Goal: Find specific page/section: Find specific page/section

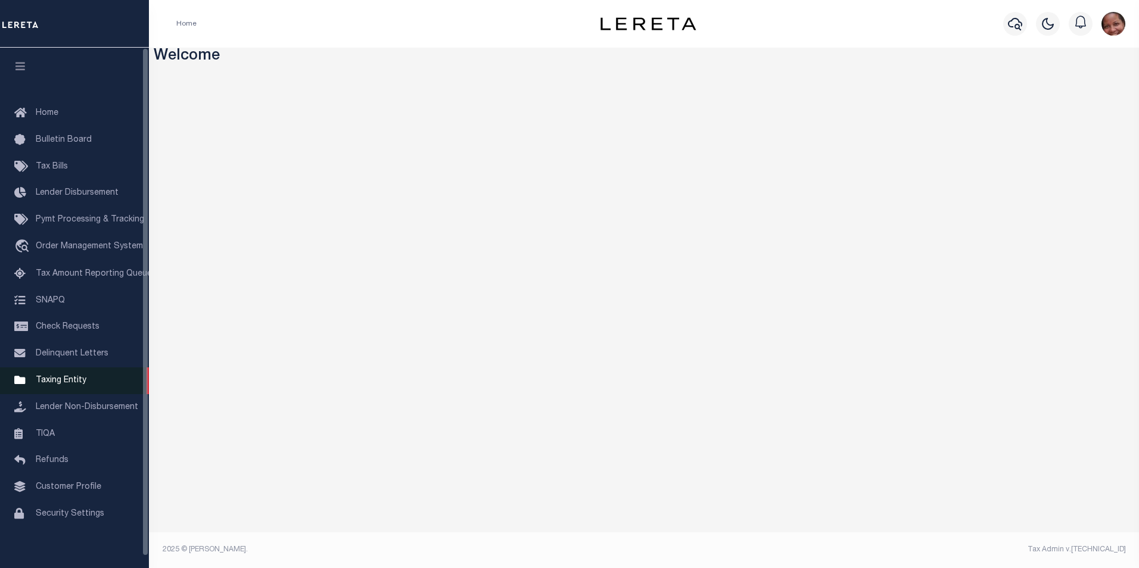
click at [69, 383] on span "Taxing Entity" at bounding box center [61, 380] width 51 height 8
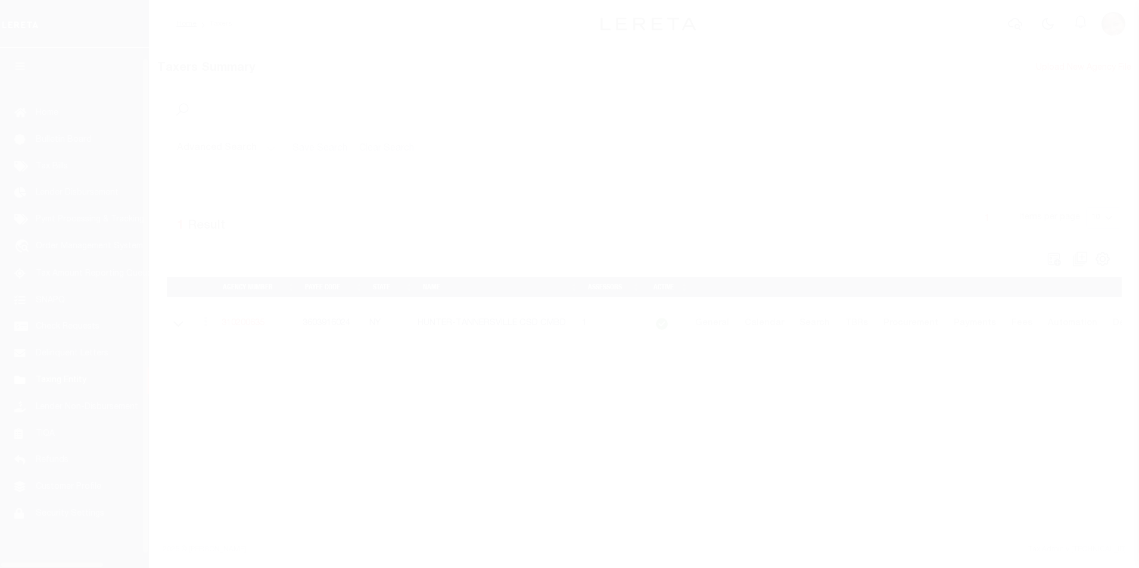
select select
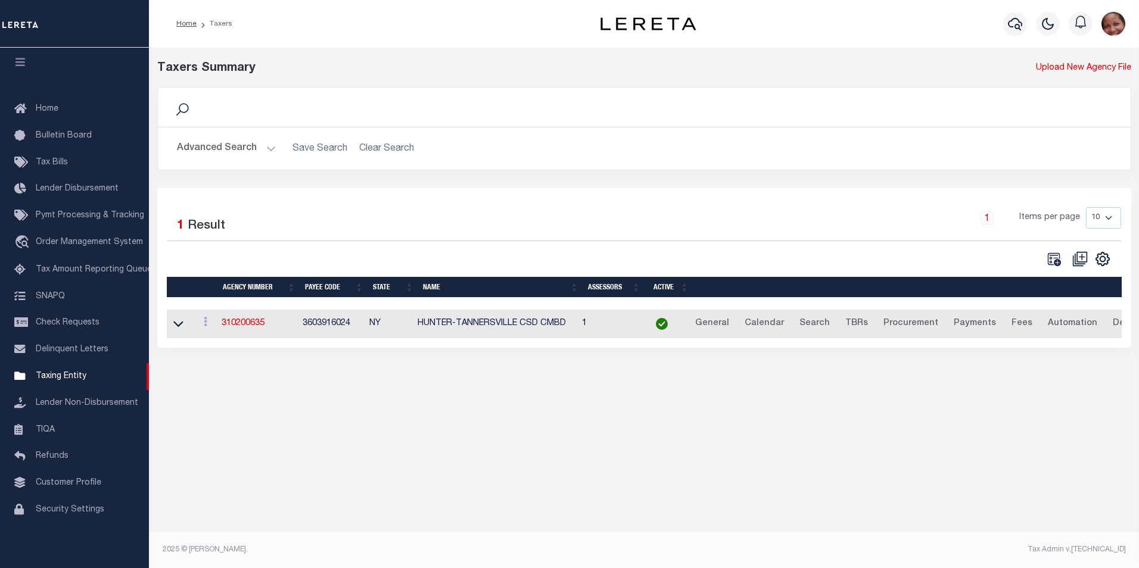
click at [268, 148] on button "Advanced Search" at bounding box center [226, 148] width 99 height 23
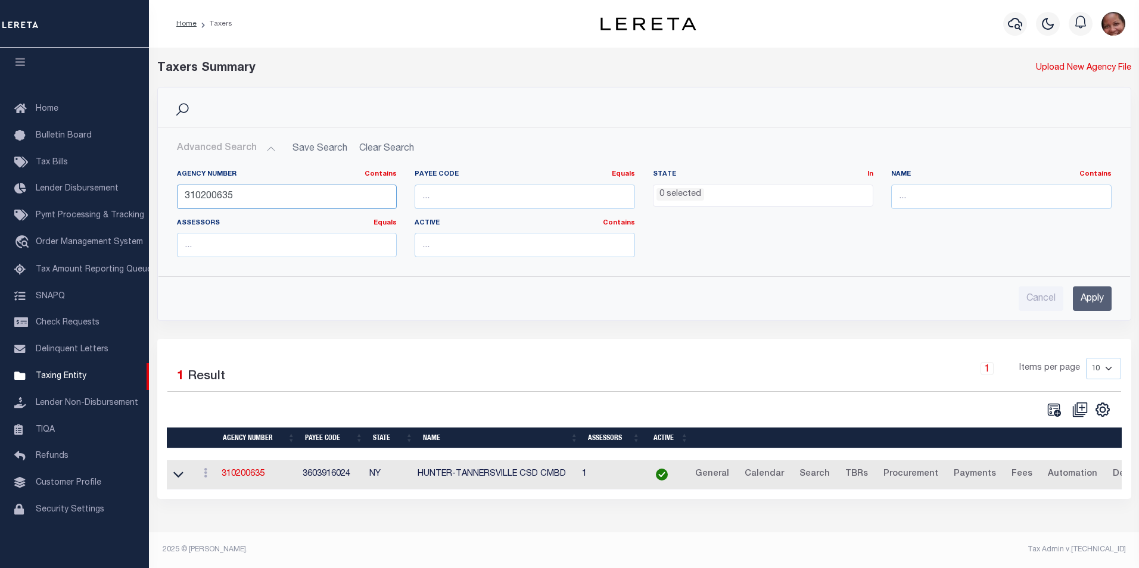
drag, startPoint x: 247, startPoint y: 197, endPoint x: 180, endPoint y: 195, distance: 67.3
click at [180, 195] on input "310200635" at bounding box center [287, 197] width 220 height 24
type input "310050681"
click at [1096, 300] on input "Apply" at bounding box center [1091, 298] width 39 height 24
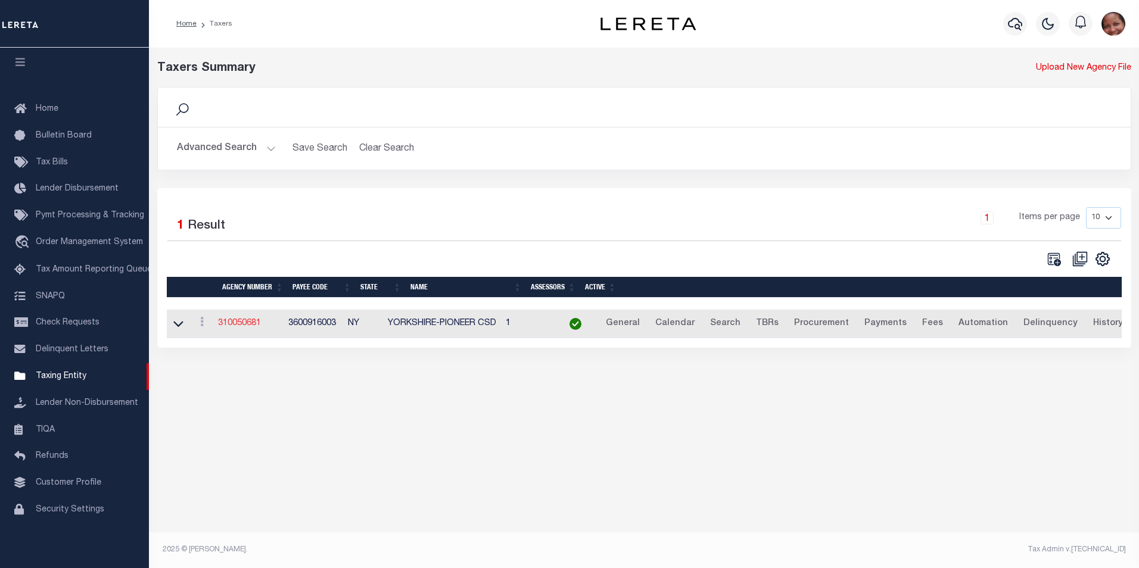
click at [247, 327] on link "310050681" at bounding box center [239, 323] width 43 height 8
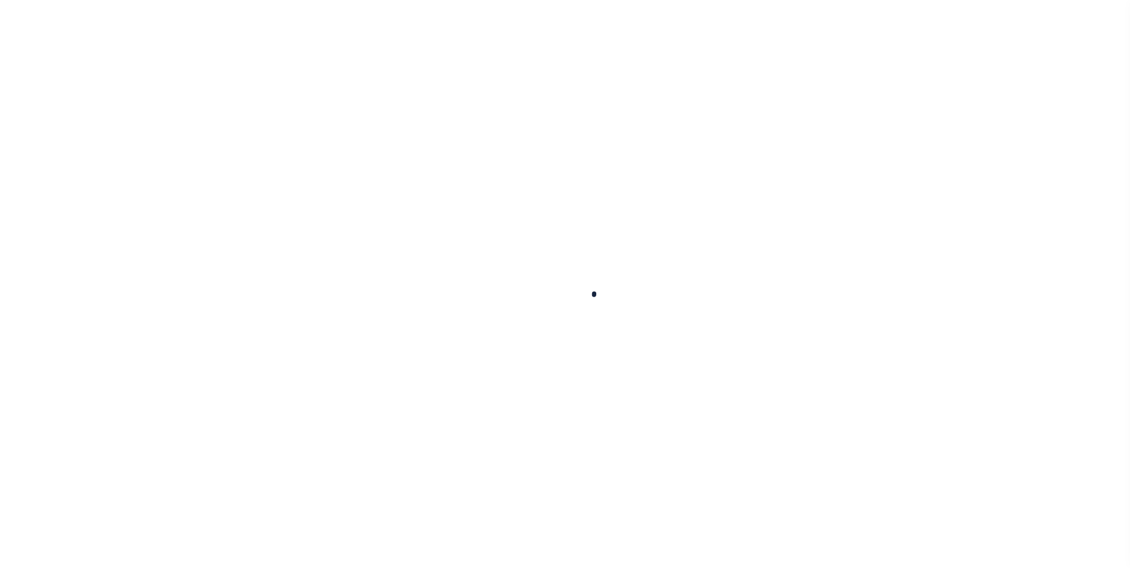
select select
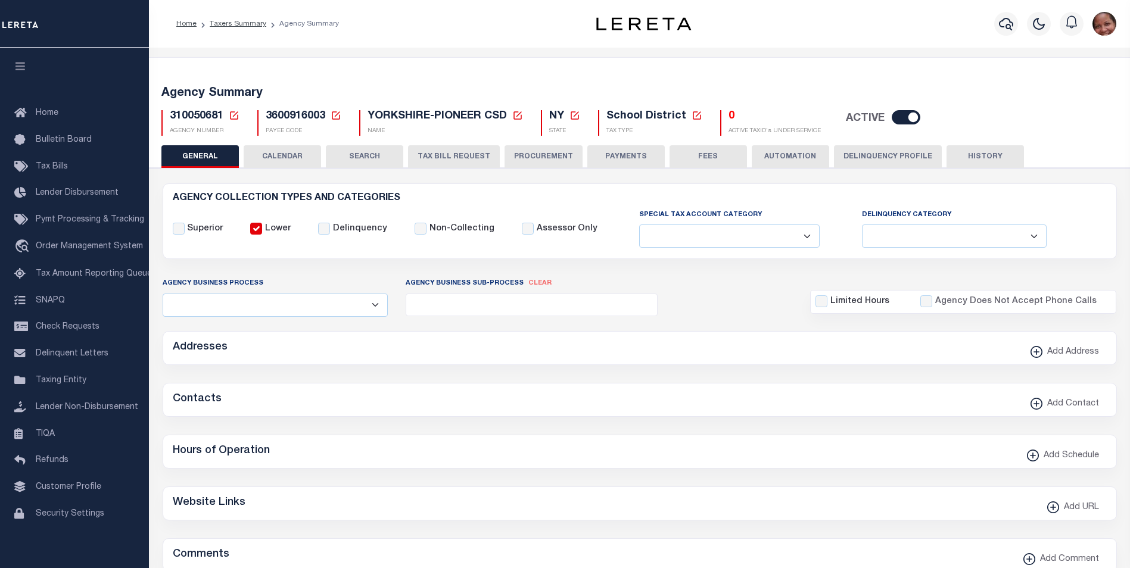
checkbox input "false"
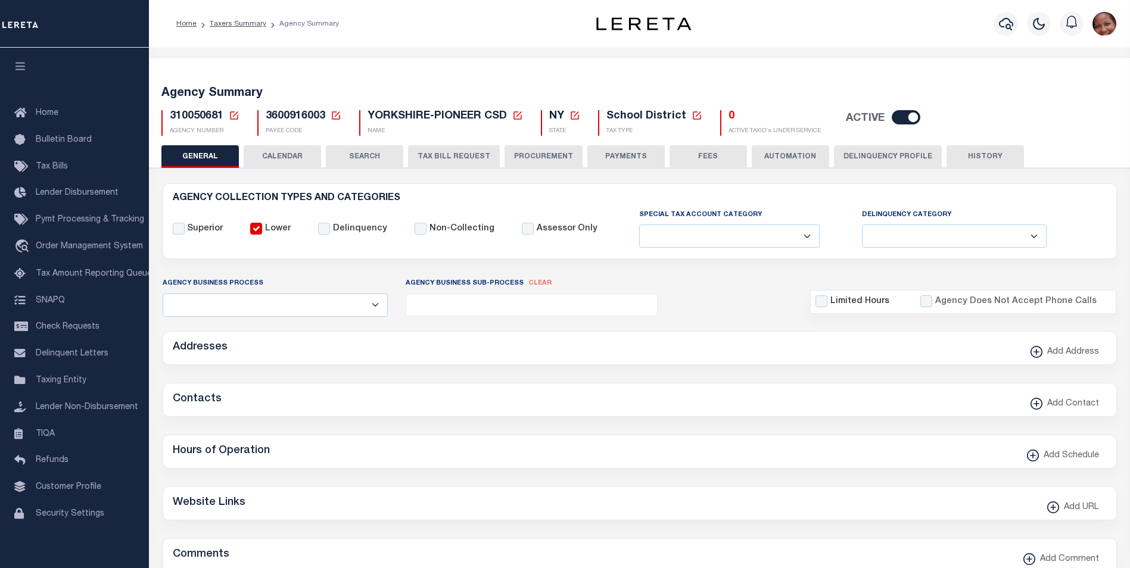
type input "3600916003"
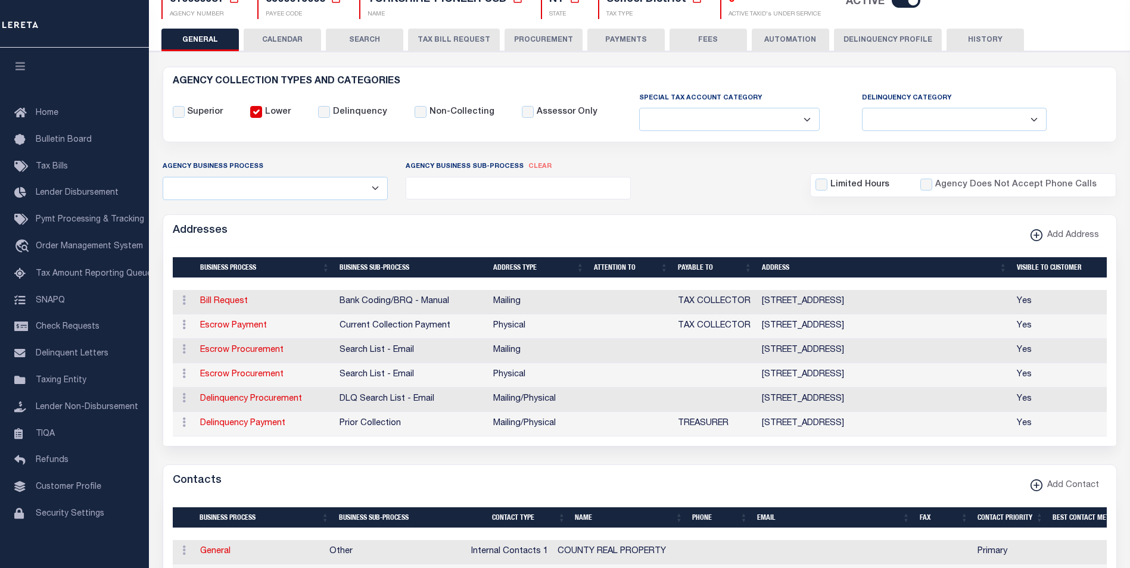
scroll to position [163, 0]
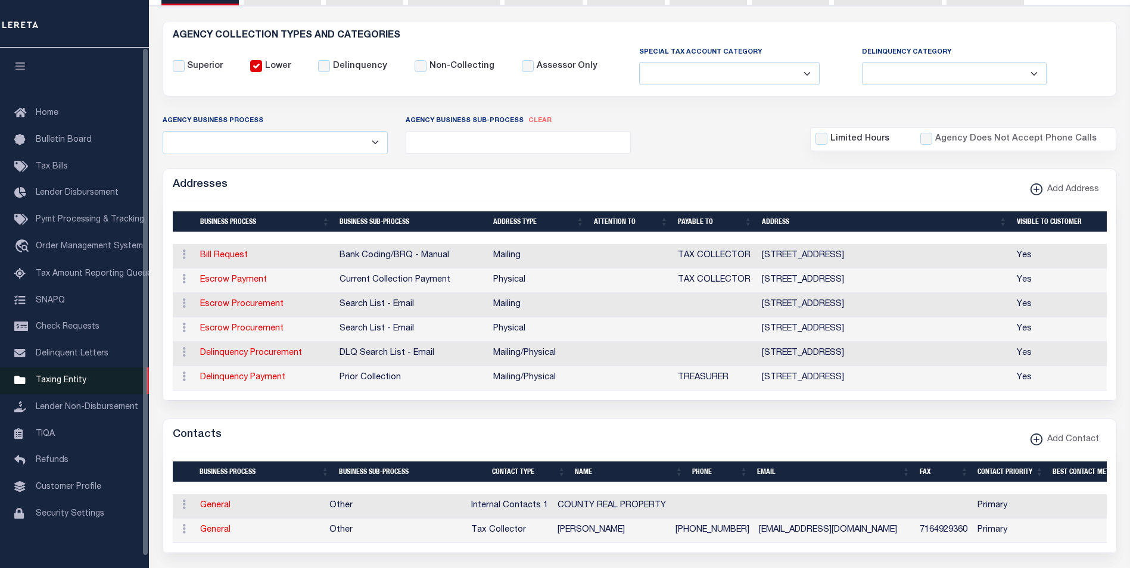
click at [66, 383] on span "Taxing Entity" at bounding box center [61, 380] width 51 height 8
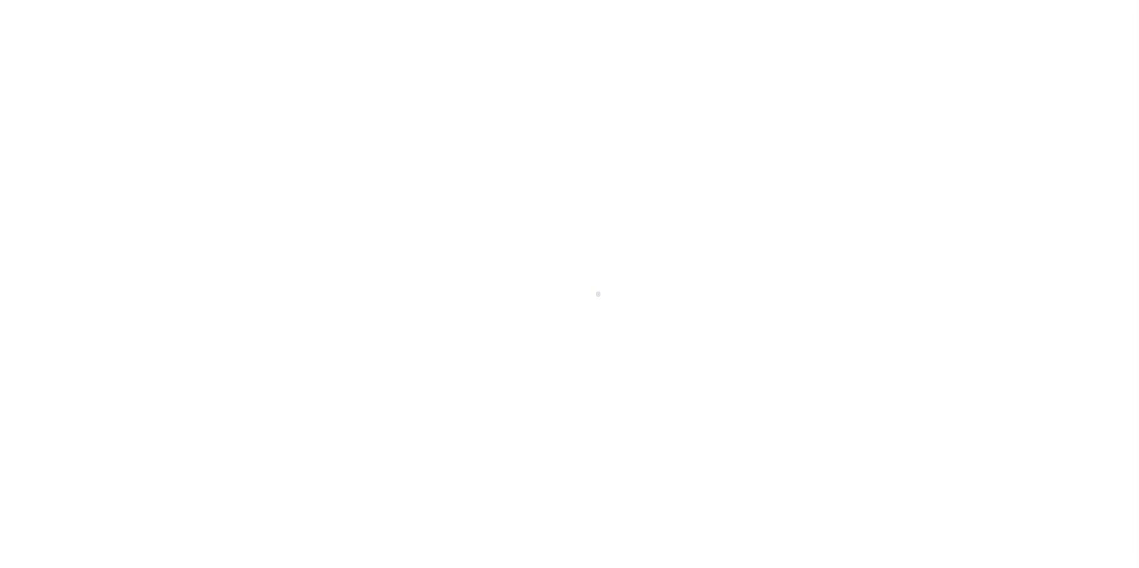
scroll to position [12, 0]
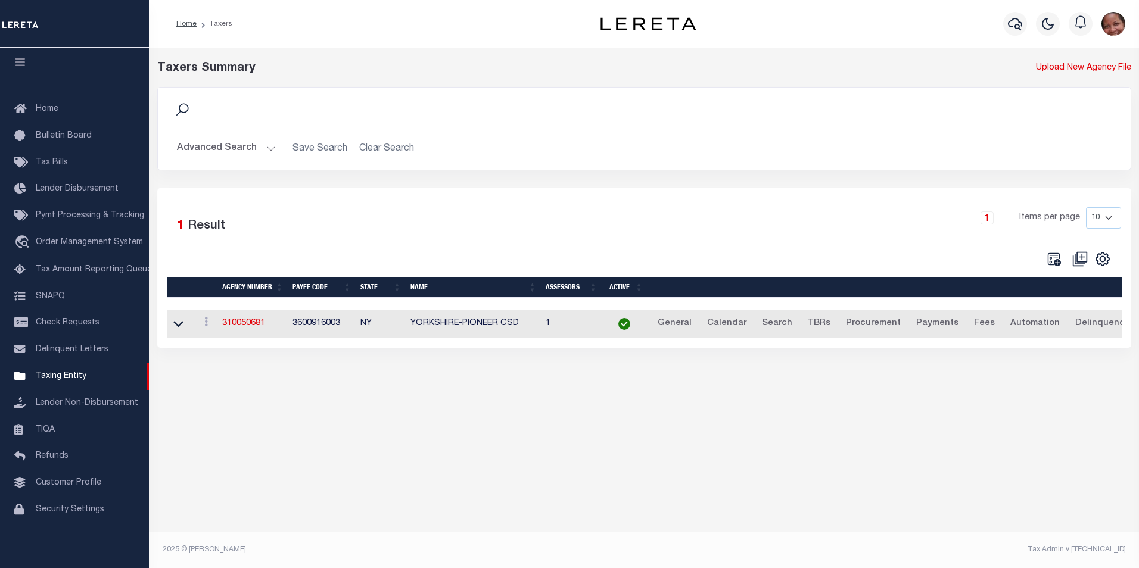
click at [267, 151] on button "Advanced Search" at bounding box center [226, 148] width 99 height 23
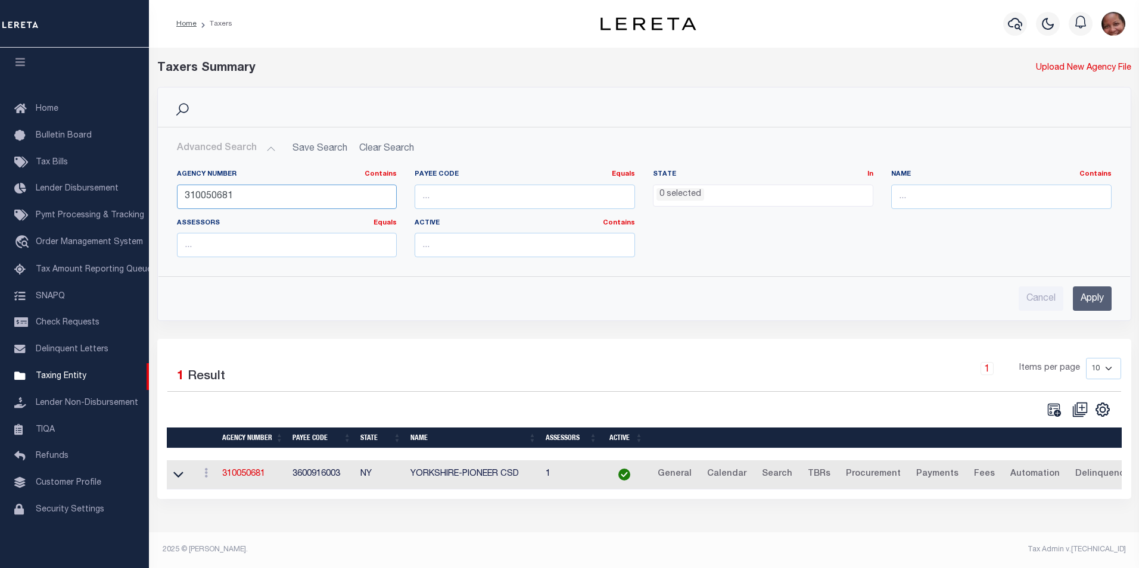
drag, startPoint x: 249, startPoint y: 202, endPoint x: 179, endPoint y: 200, distance: 69.7
click at [179, 200] on input "310050681" at bounding box center [287, 197] width 220 height 24
paste input "612110045"
click at [1101, 300] on input "Apply" at bounding box center [1091, 298] width 39 height 24
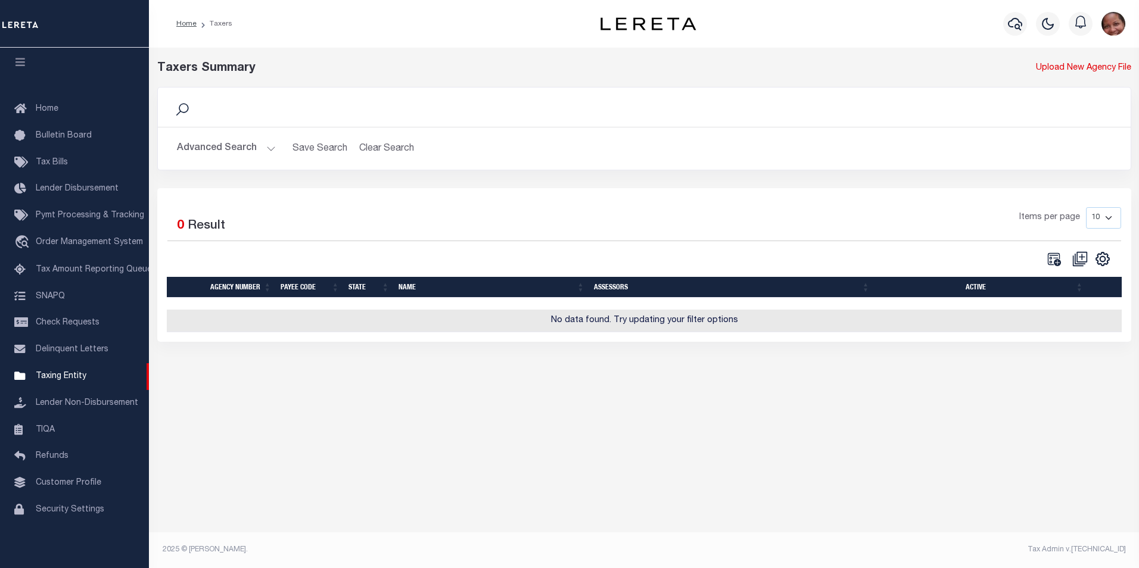
click at [268, 147] on button "Advanced Search" at bounding box center [226, 148] width 99 height 23
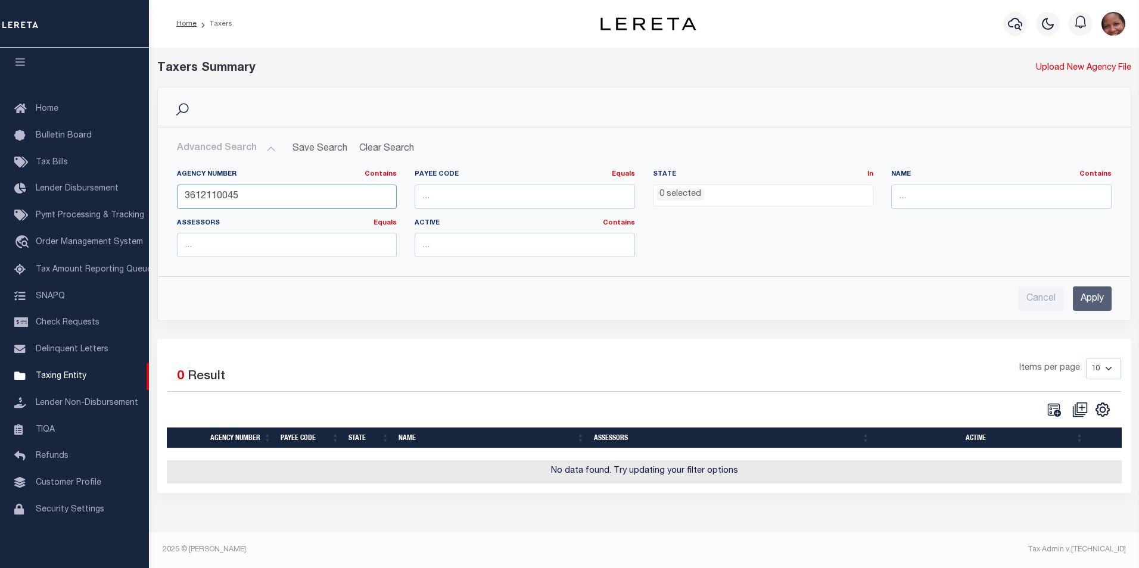
drag, startPoint x: 241, startPoint y: 197, endPoint x: 179, endPoint y: 194, distance: 62.0
click at [179, 194] on input "3612110045" at bounding box center [287, 197] width 220 height 24
type input "310610643"
click at [1098, 302] on input "Apply" at bounding box center [1091, 298] width 39 height 24
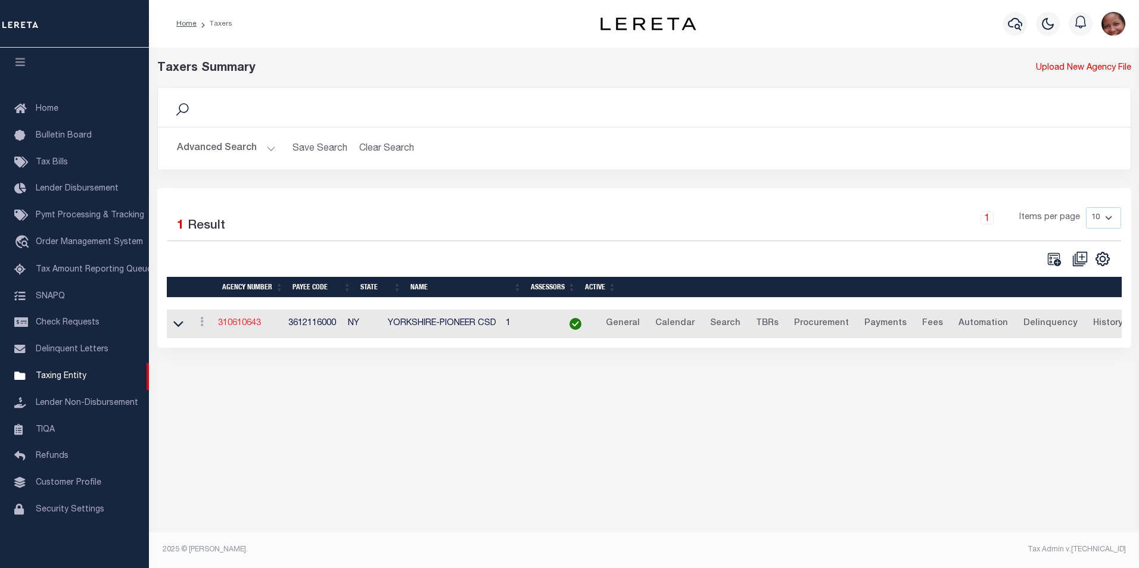
click at [254, 327] on link "310610643" at bounding box center [239, 323] width 43 height 8
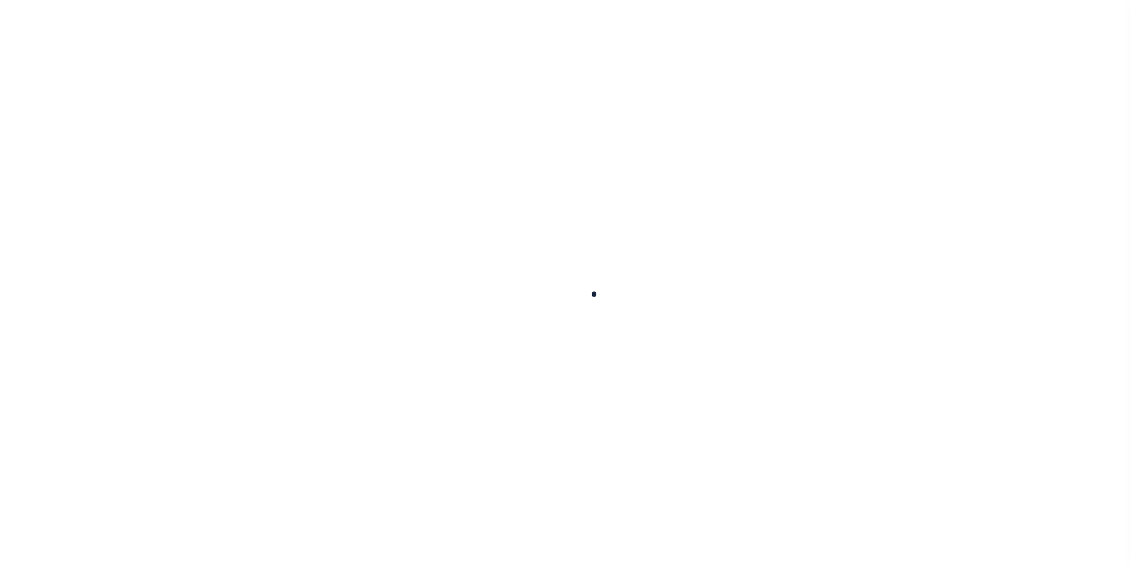
select select
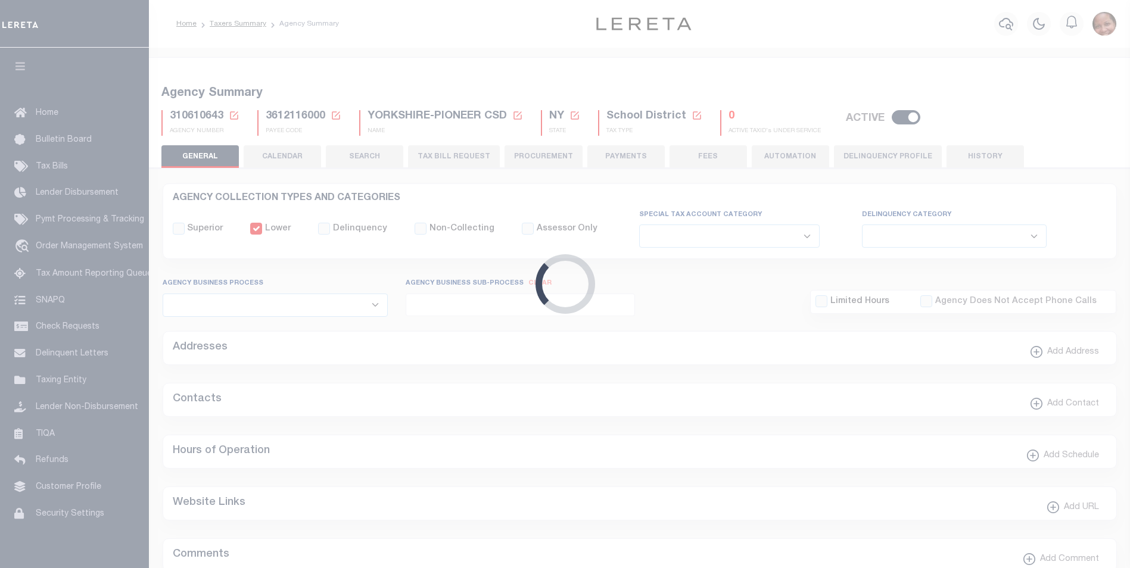
checkbox input "false"
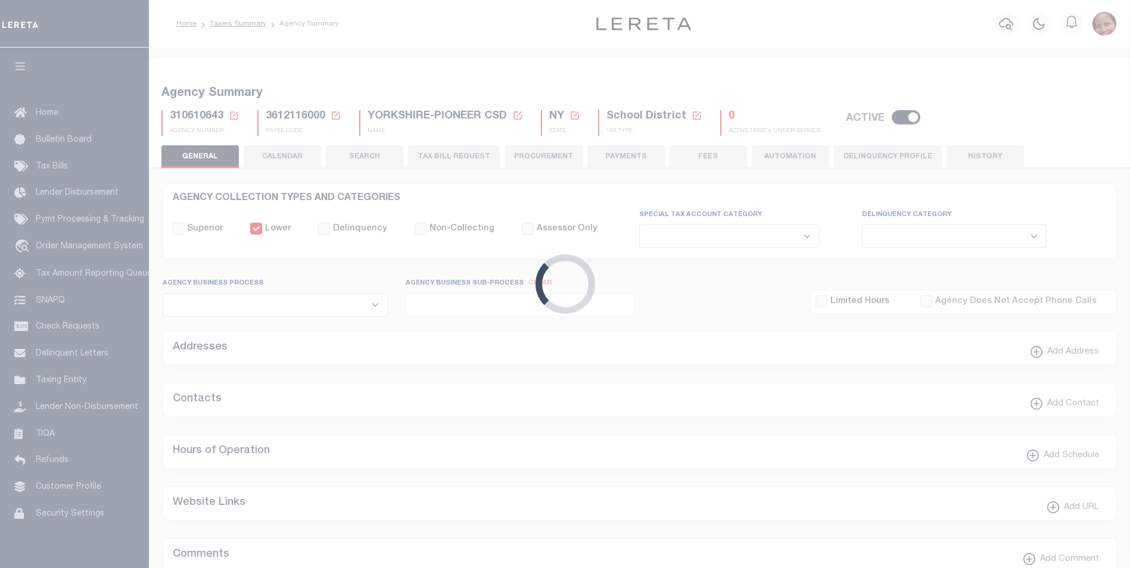
type input "3612116000"
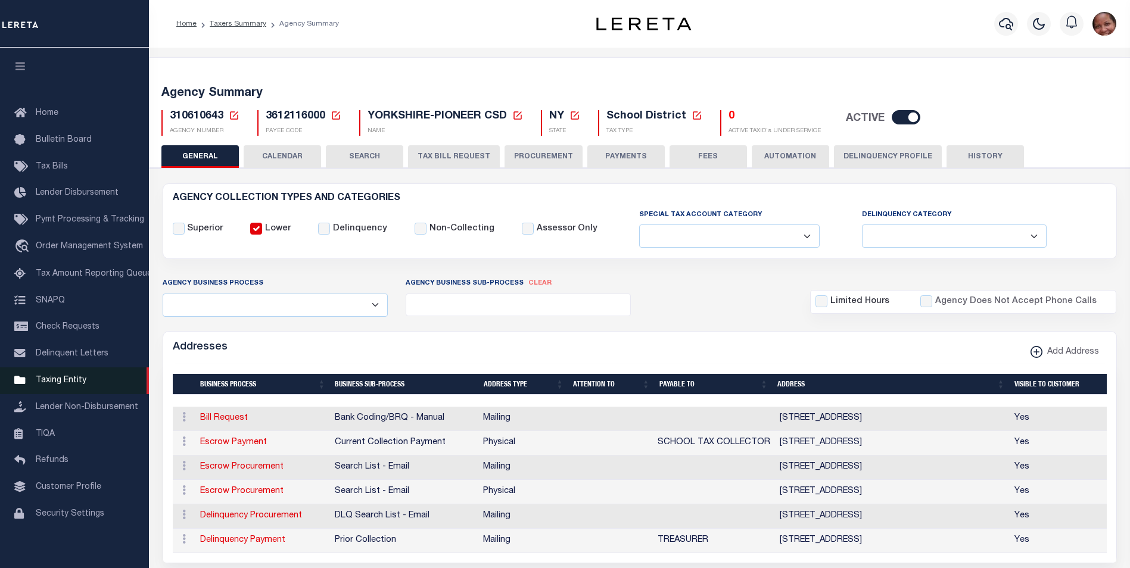
click at [68, 385] on span "Taxing Entity" at bounding box center [61, 380] width 51 height 8
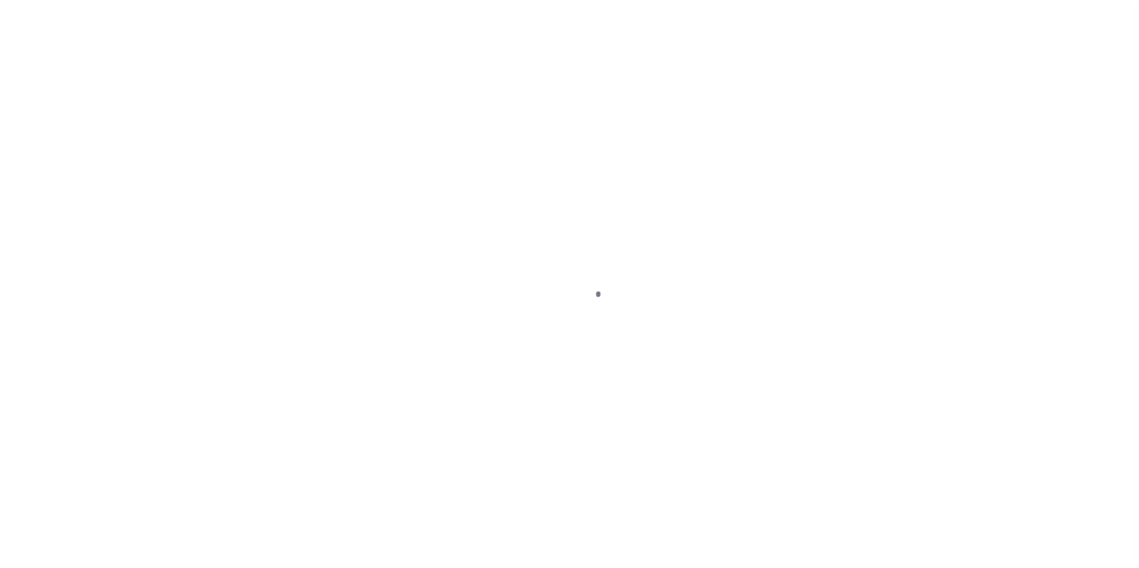
scroll to position [12, 0]
